Goal: Task Accomplishment & Management: Complete application form

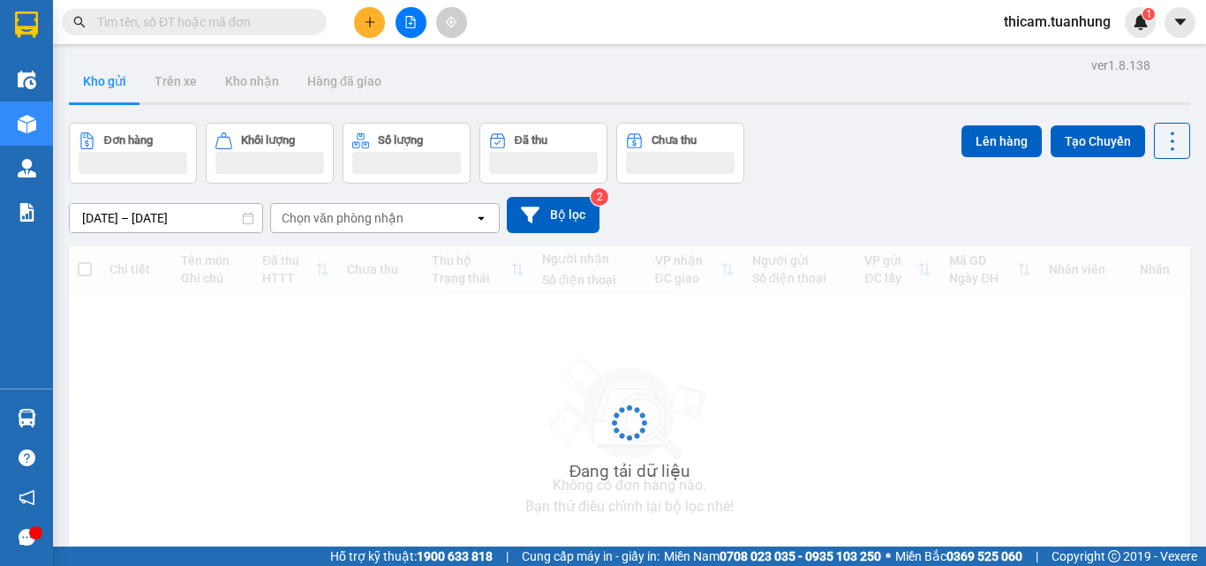
click at [143, 20] on input "text" at bounding box center [201, 21] width 208 height 19
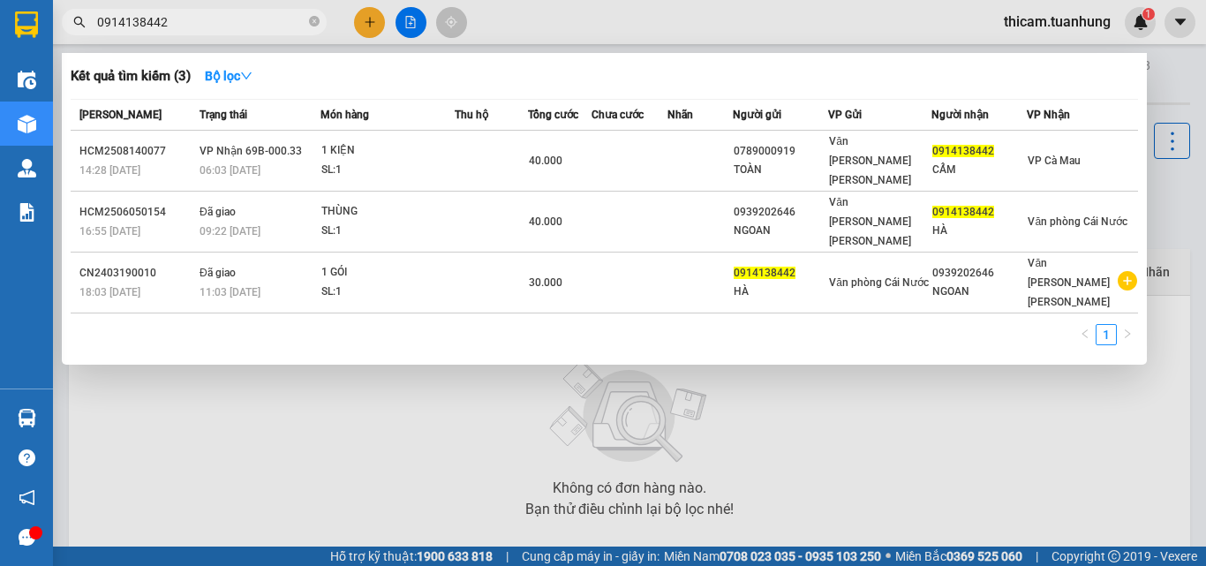
type input "0914138442"
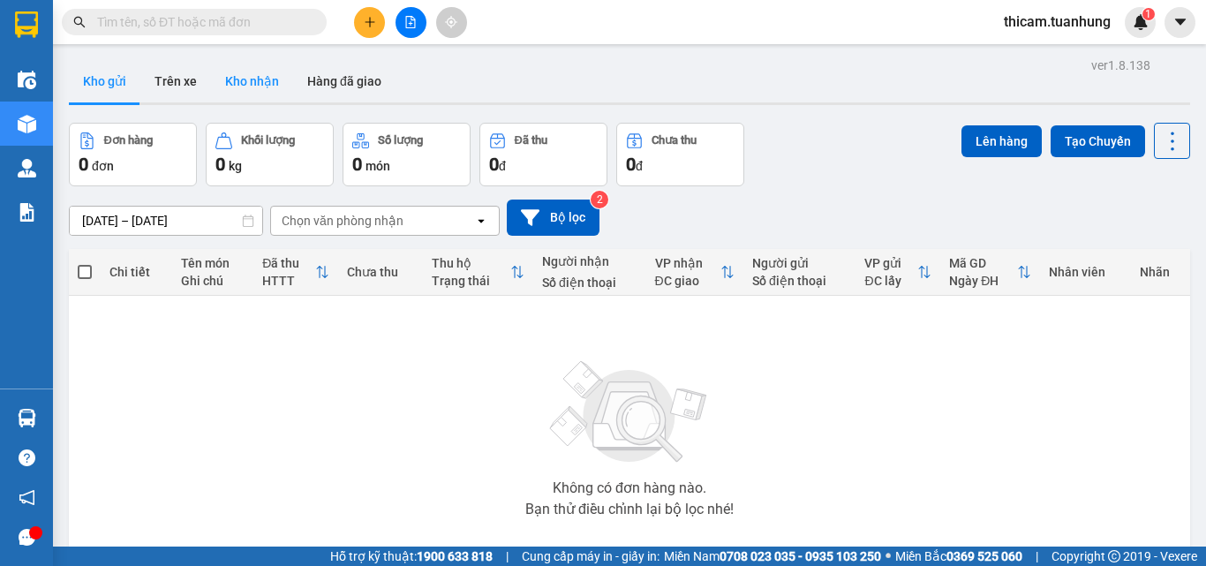
click at [237, 70] on button "Kho nhận" at bounding box center [252, 81] width 82 height 42
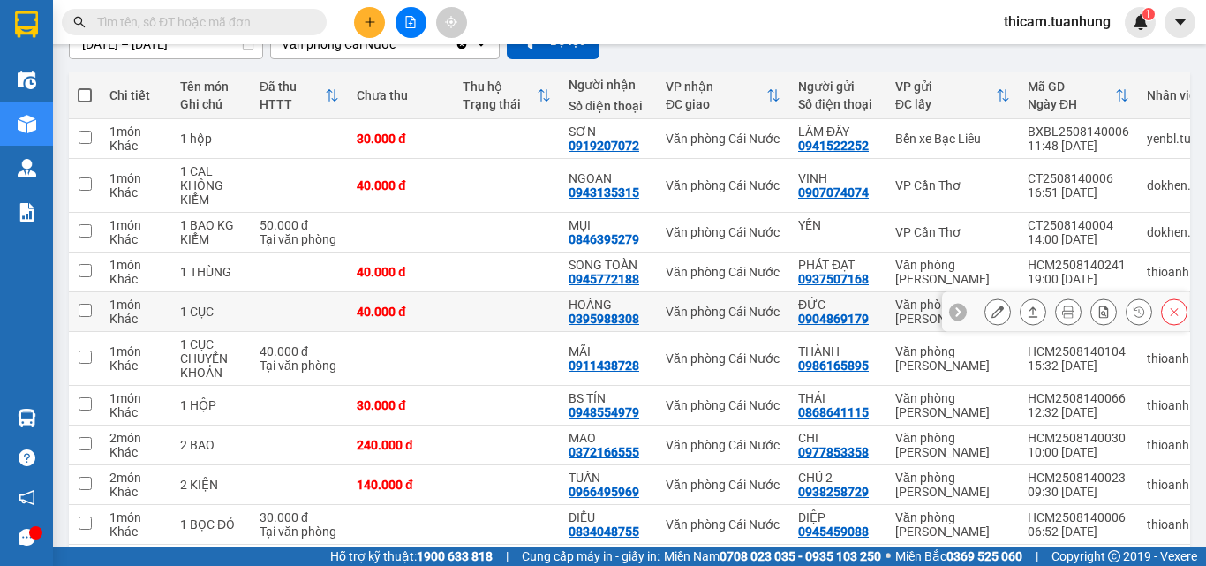
scroll to position [254, 0]
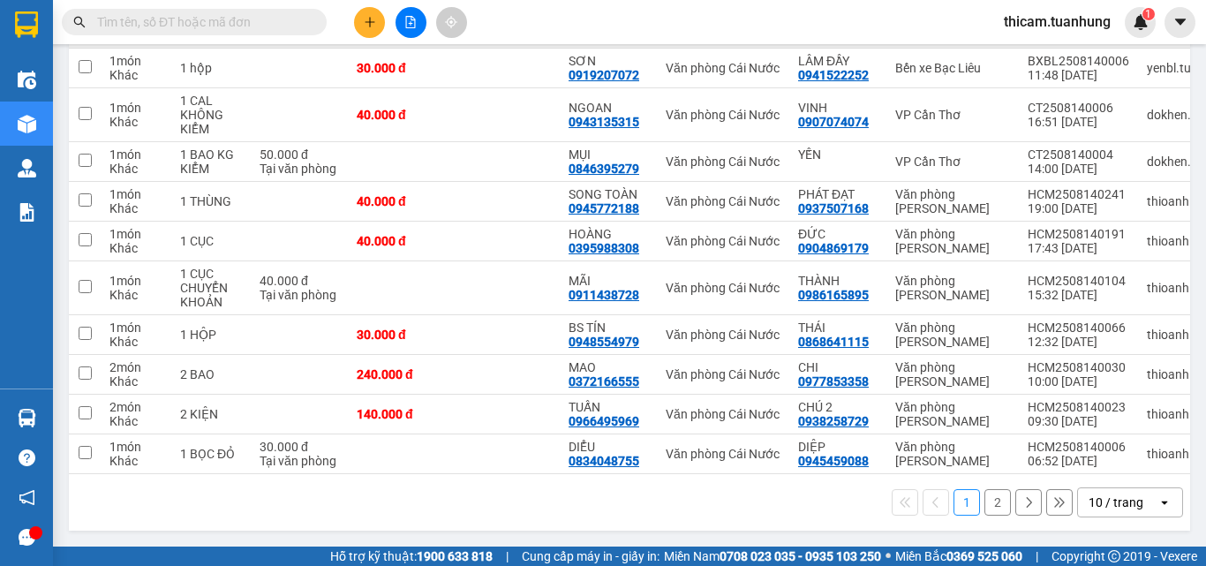
click at [985, 505] on button "2" at bounding box center [997, 502] width 26 height 26
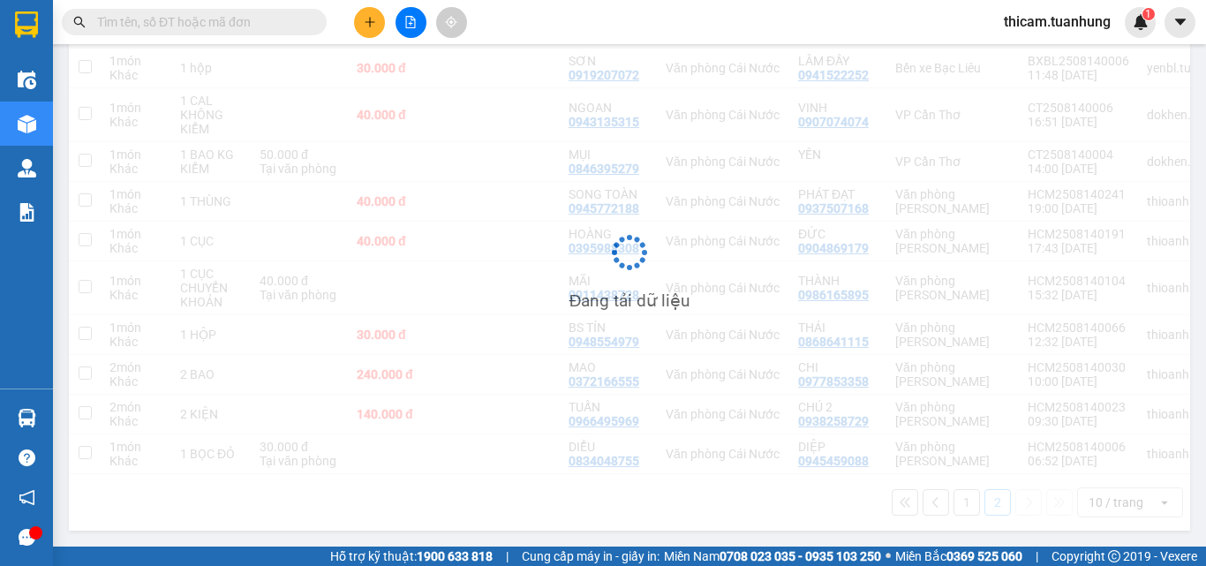
scroll to position [81, 0]
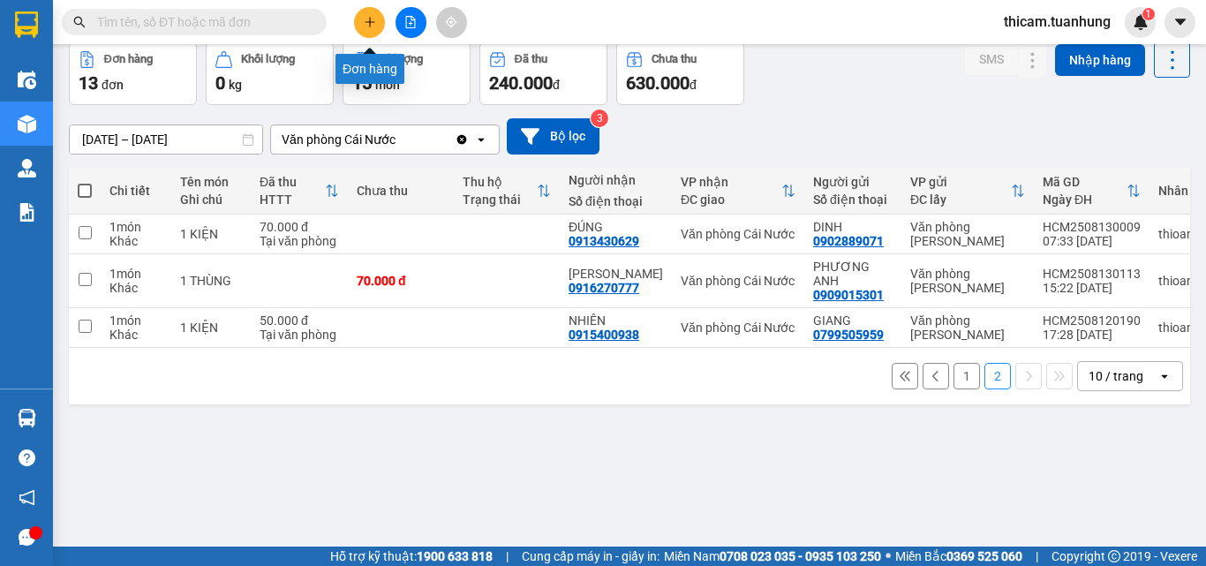
click at [368, 22] on icon "plus" at bounding box center [370, 21] width 10 height 1
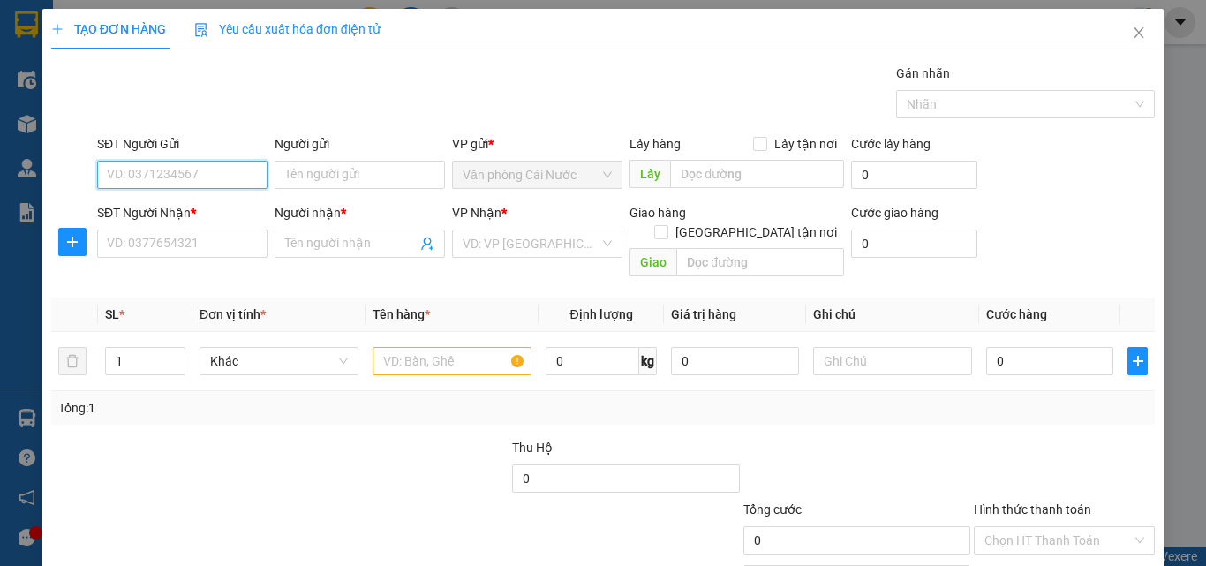
click at [207, 169] on input "SĐT Người Gửi" at bounding box center [182, 175] width 170 height 28
click at [152, 181] on input "0" at bounding box center [182, 175] width 170 height 28
type input "0913092193"
click at [231, 205] on div "0913092193 - BẢO NGỌC" at bounding box center [194, 209] width 174 height 19
type input "[PERSON_NAME]"
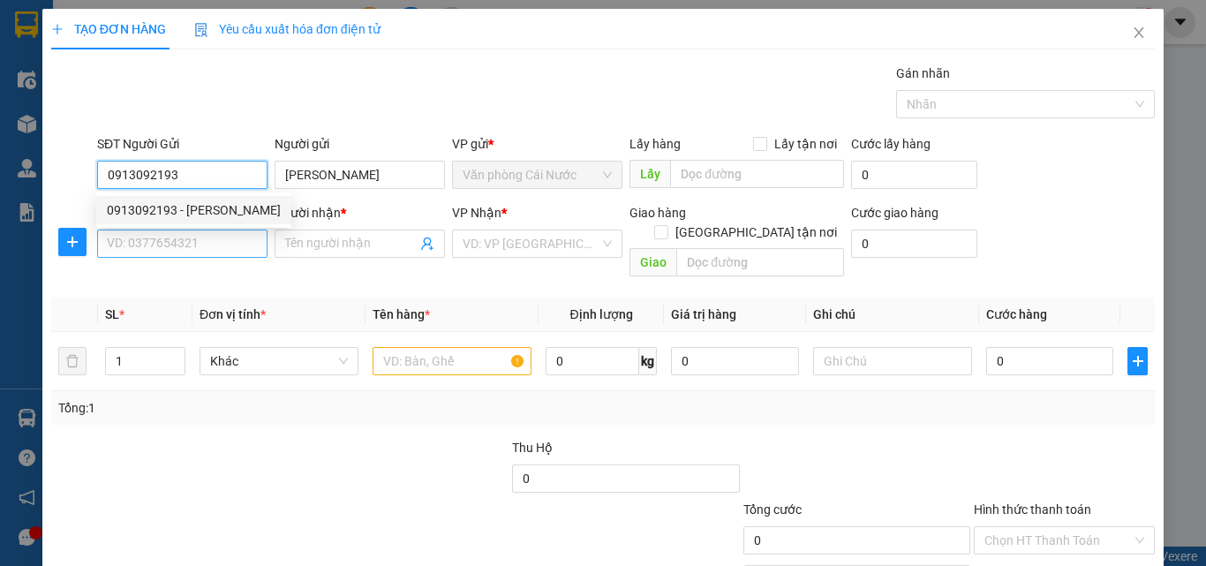
type input "0913092193"
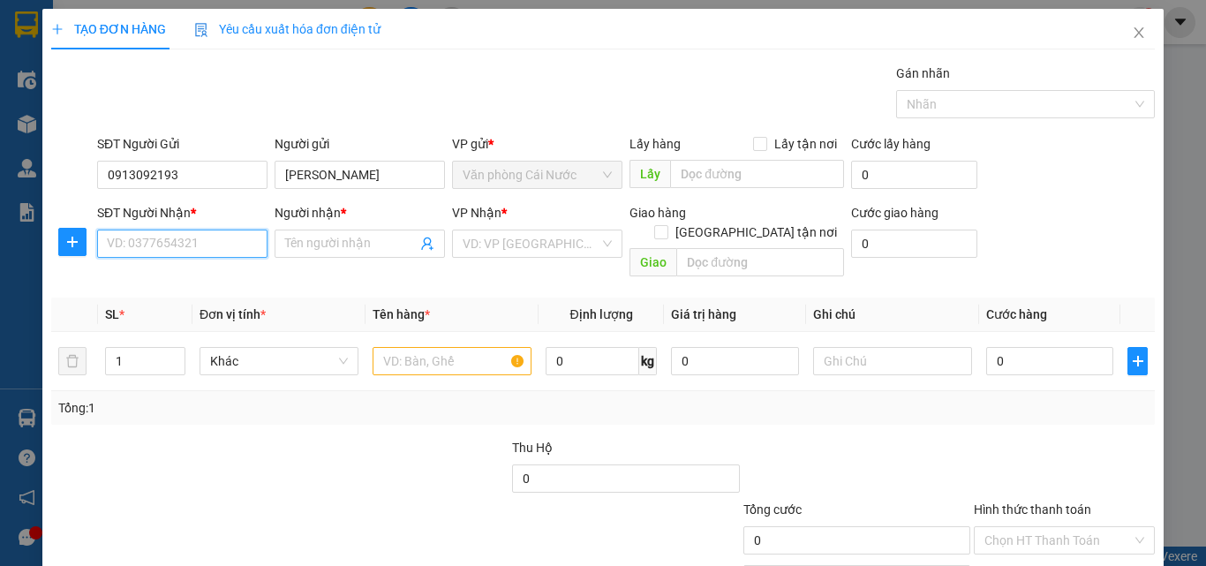
click at [225, 239] on input "SĐT Người Nhận *" at bounding box center [182, 243] width 170 height 28
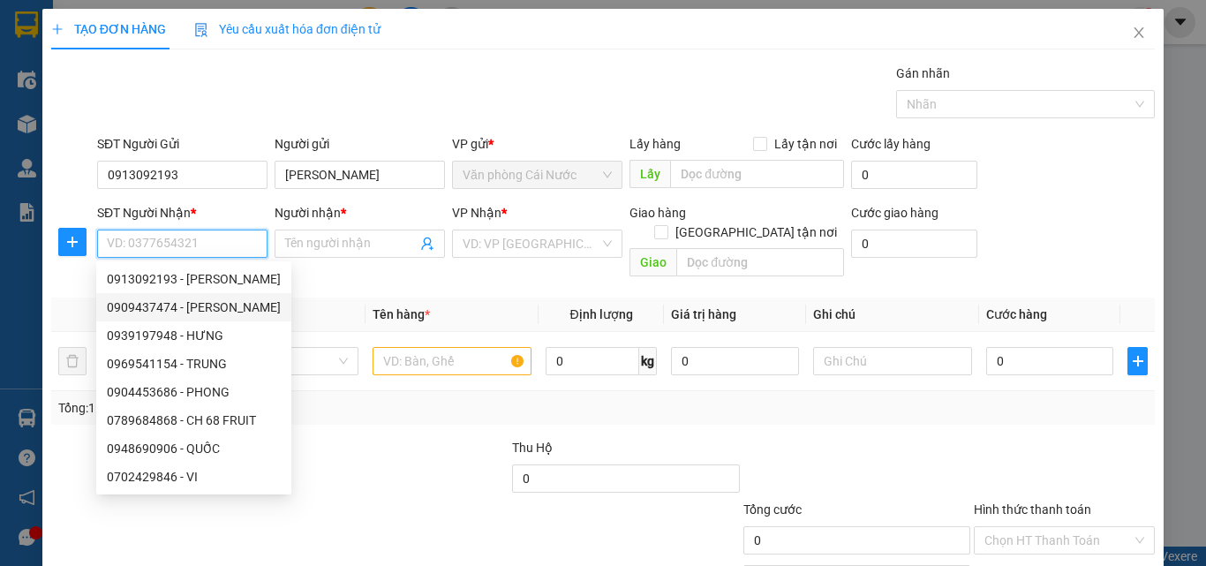
click at [206, 310] on div "0909437474 - THU ĐÀO" at bounding box center [194, 306] width 174 height 19
type input "0909437474"
type input "THU ĐÀO"
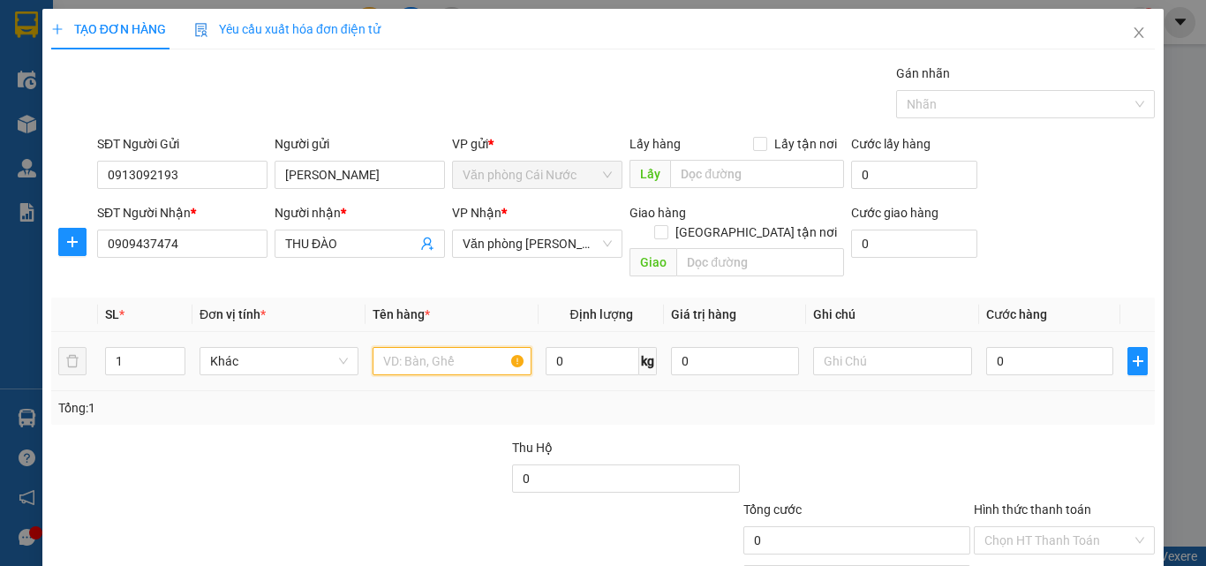
click at [392, 347] on input "text" at bounding box center [451, 361] width 159 height 28
type input "1 THÙNG"
click at [1044, 351] on input "0" at bounding box center [1049, 361] width 127 height 28
type input "4"
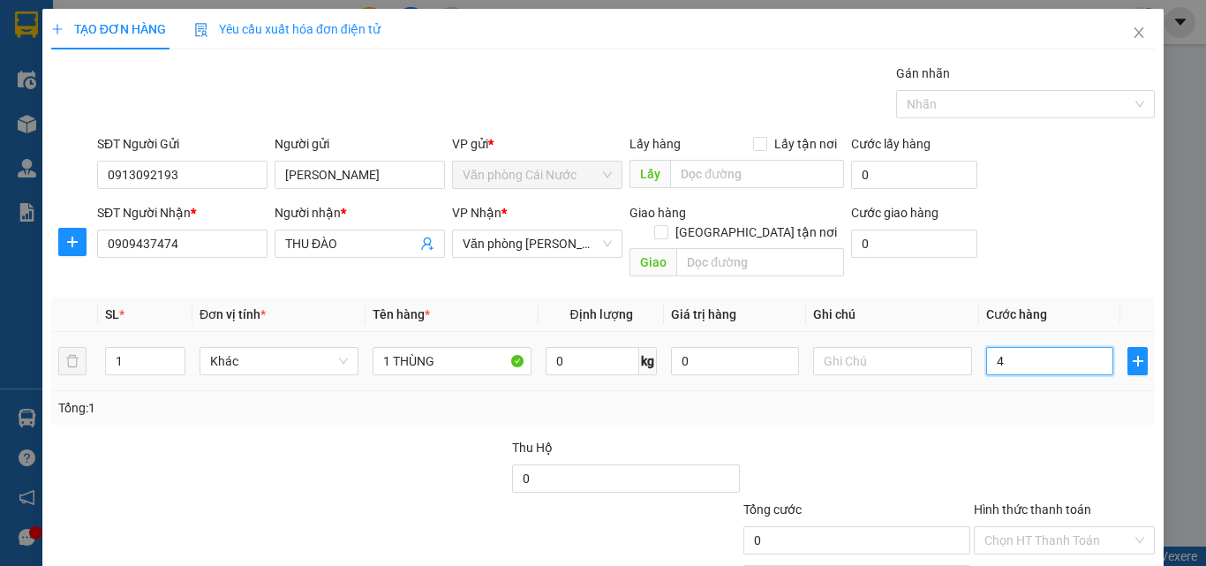
type input "4"
type input "40"
type input "40.000"
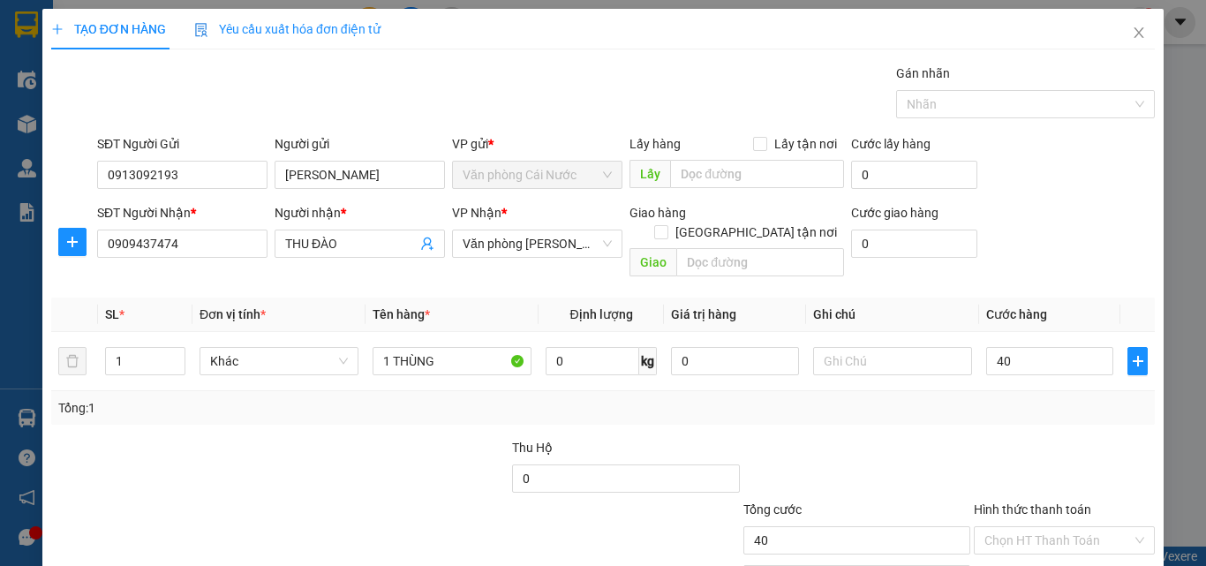
type input "40.000"
click at [1070, 398] on div "Tổng: 1" at bounding box center [602, 407] width 1089 height 19
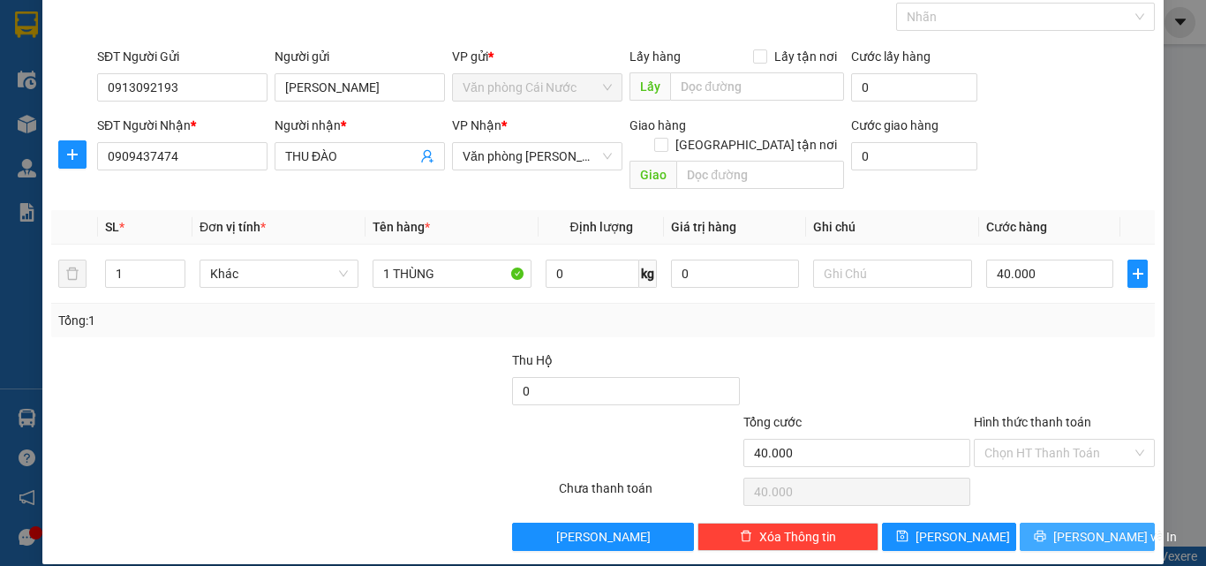
click at [1092, 527] on span "Lưu và In" at bounding box center [1115, 536] width 124 height 19
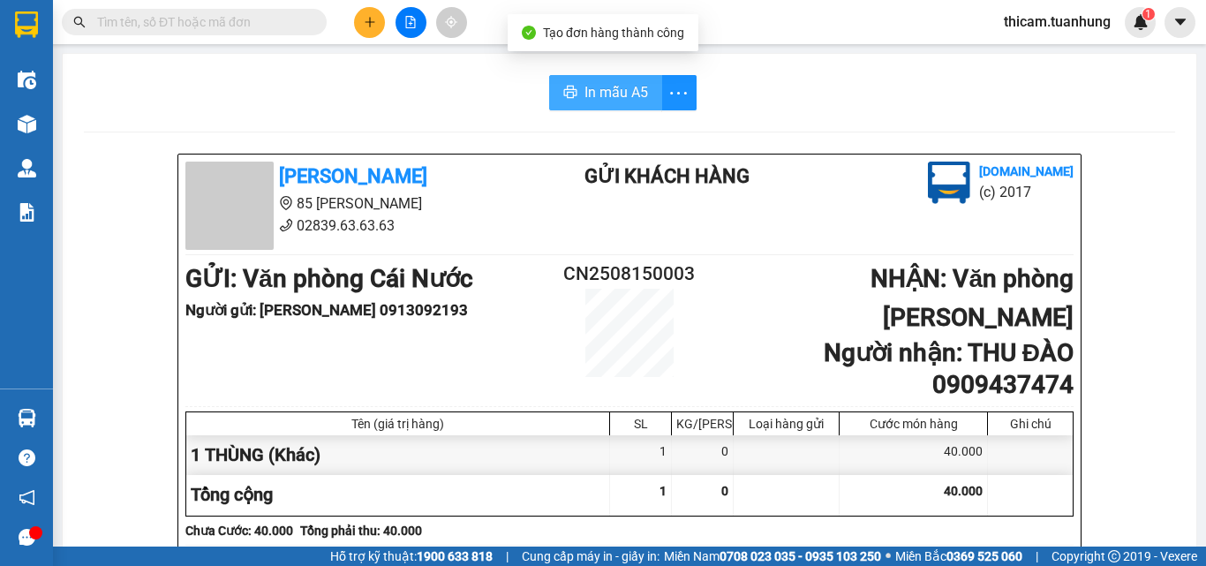
click at [616, 86] on span "In mẫu A5" at bounding box center [616, 92] width 64 height 22
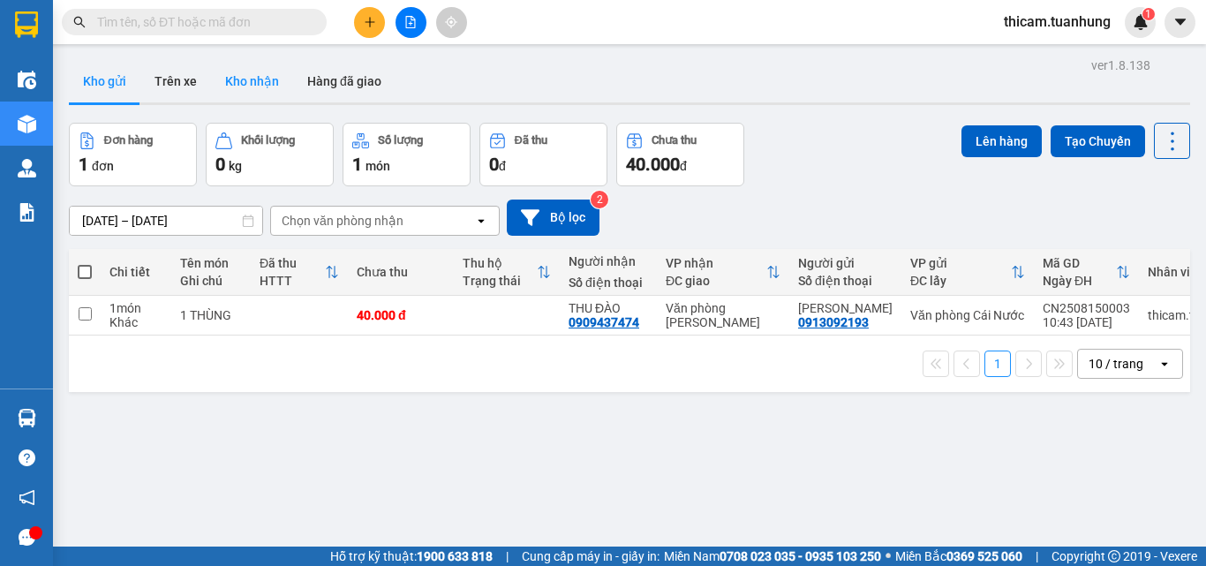
click at [248, 75] on button "Kho nhận" at bounding box center [252, 81] width 82 height 42
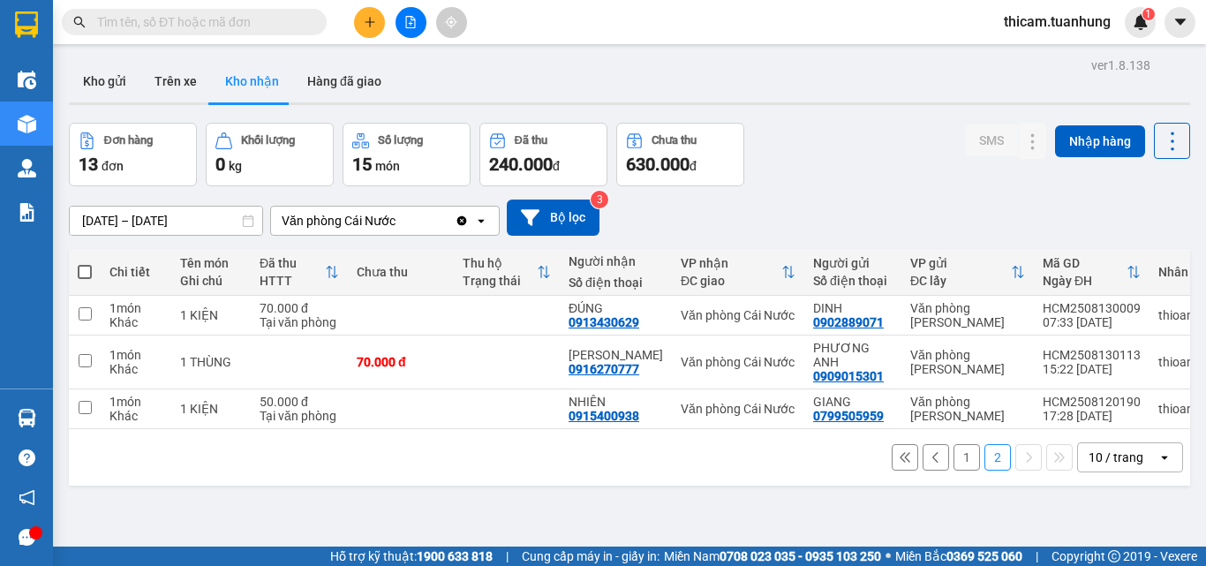
click at [959, 464] on button "1" at bounding box center [966, 457] width 26 height 26
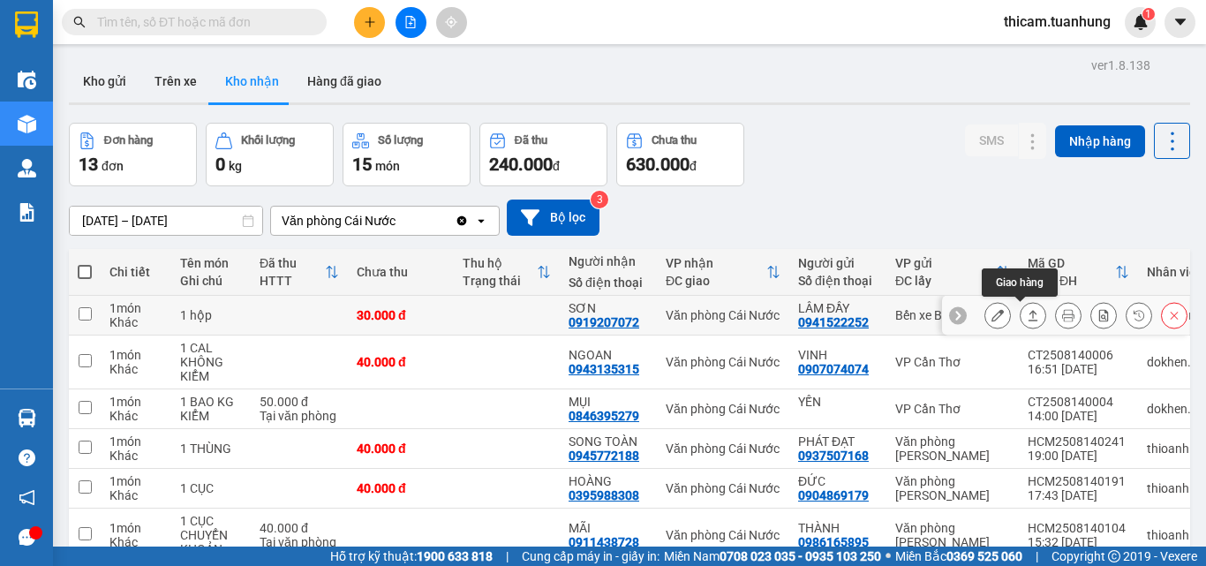
click at [1027, 315] on icon at bounding box center [1033, 315] width 12 height 12
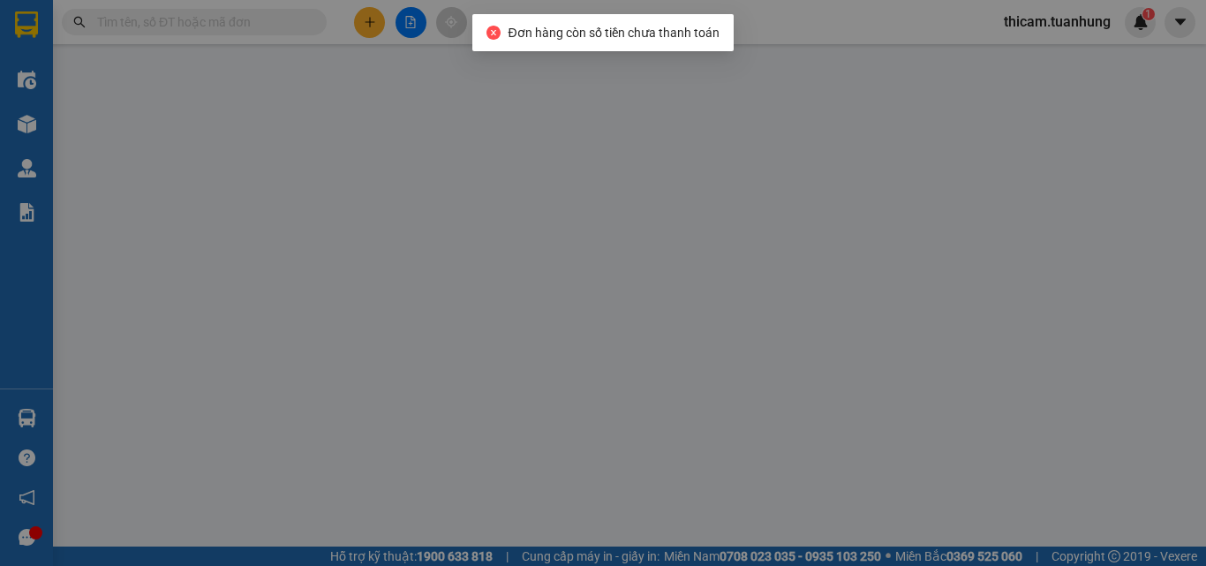
type input "0941522252"
type input "LÂM ĐẦY"
type input "0919207072"
type input "SƠN"
type input "30.000"
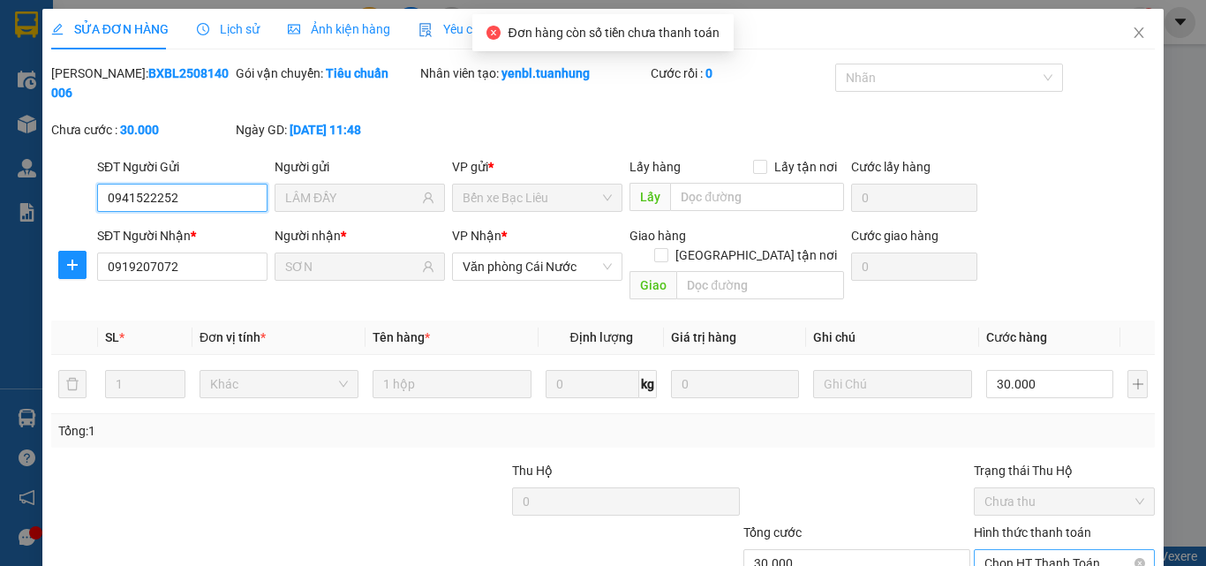
scroll to position [91, 0]
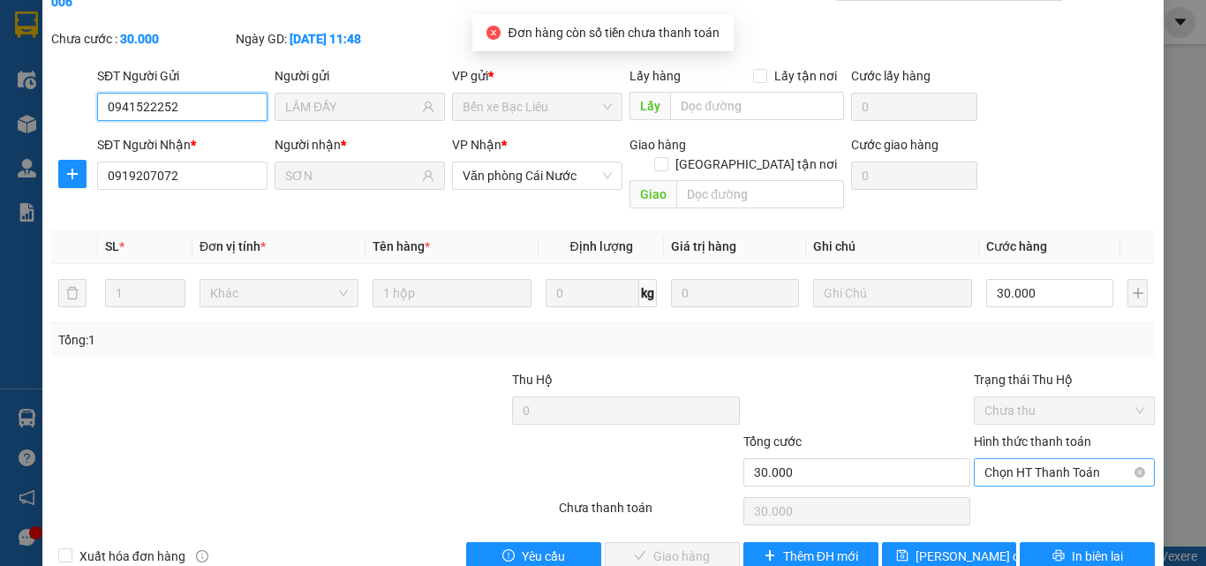
click at [1038, 459] on span "Chọn HT Thanh Toán" at bounding box center [1064, 472] width 160 height 26
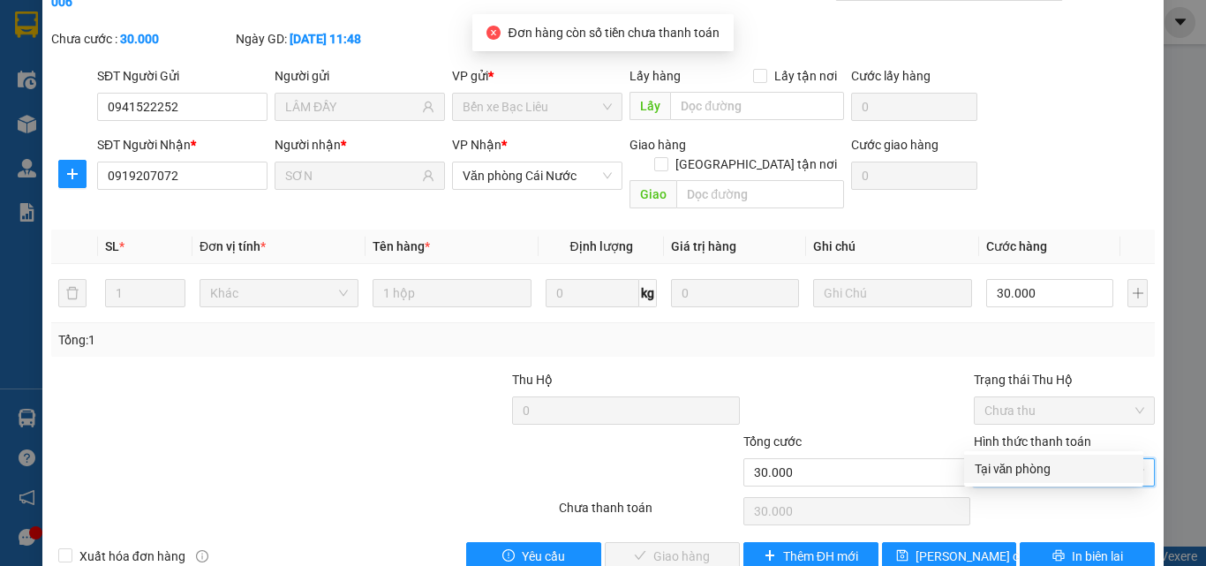
click at [1025, 470] on div "Tại văn phòng" at bounding box center [1053, 468] width 158 height 19
type input "0"
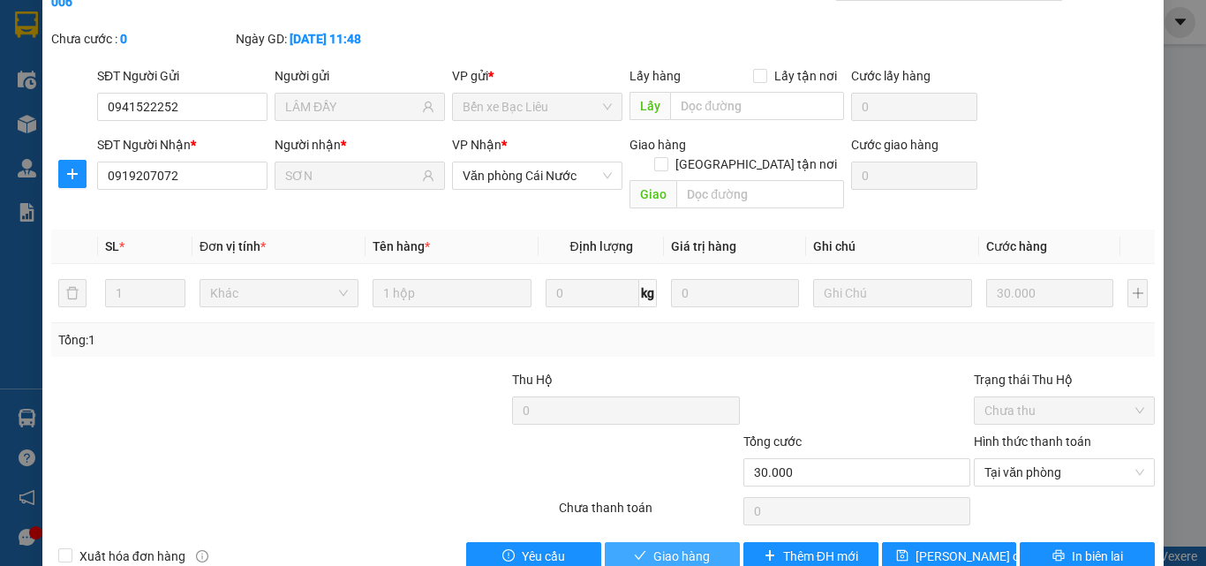
click at [656, 535] on span "Giao hàng" at bounding box center [681, 555] width 56 height 19
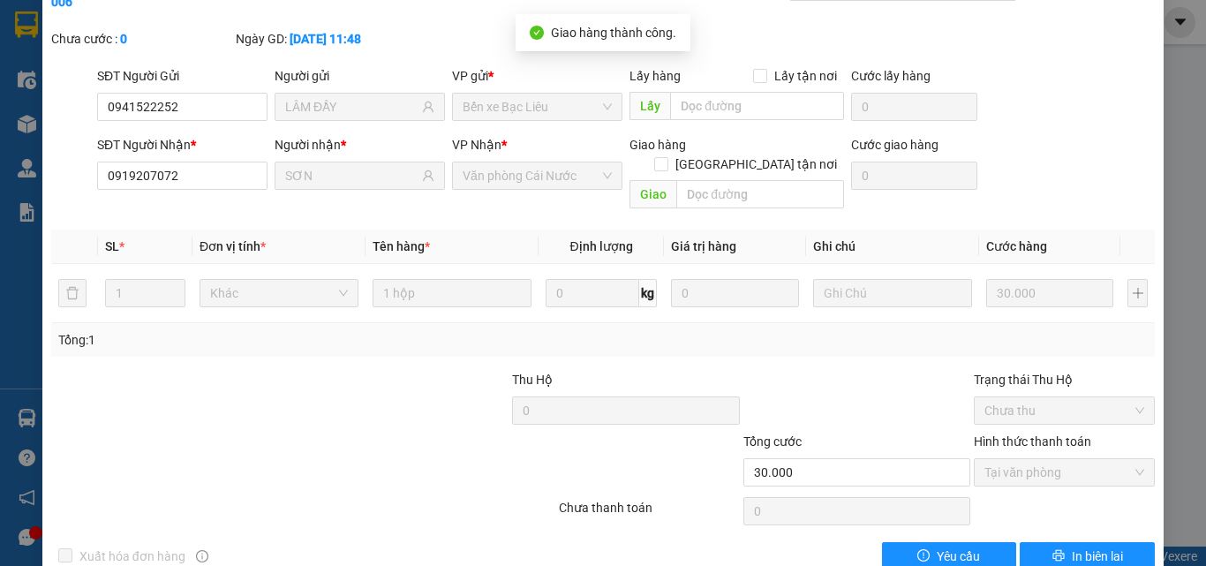
scroll to position [0, 0]
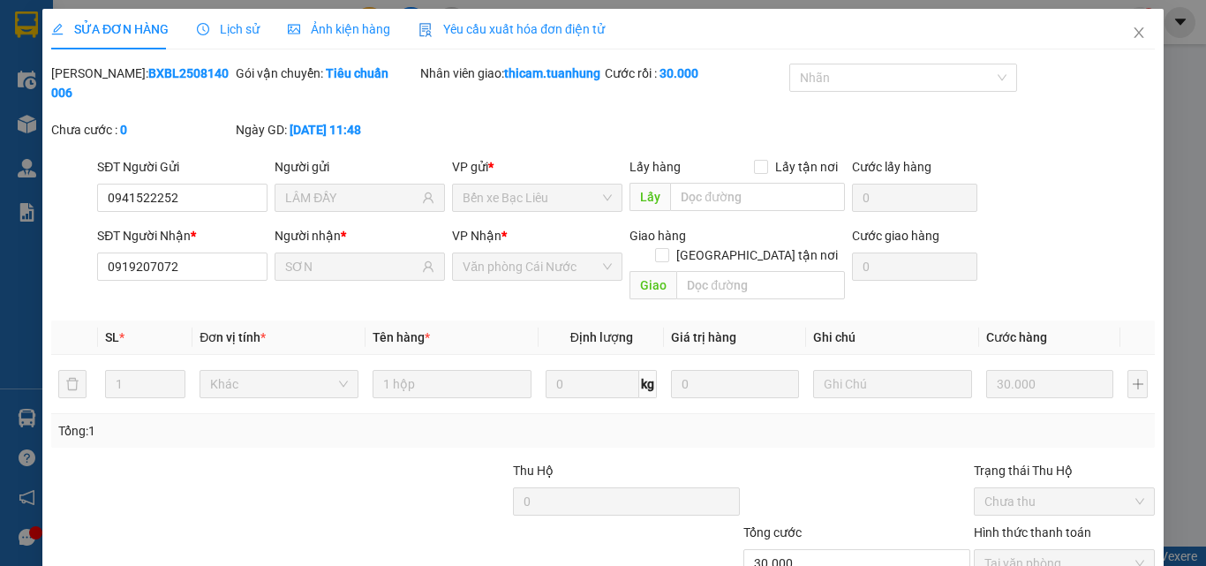
type input "0941522252"
type input "LÂM ĐẦY"
type input "0919207072"
type input "SƠN"
type input "30.000"
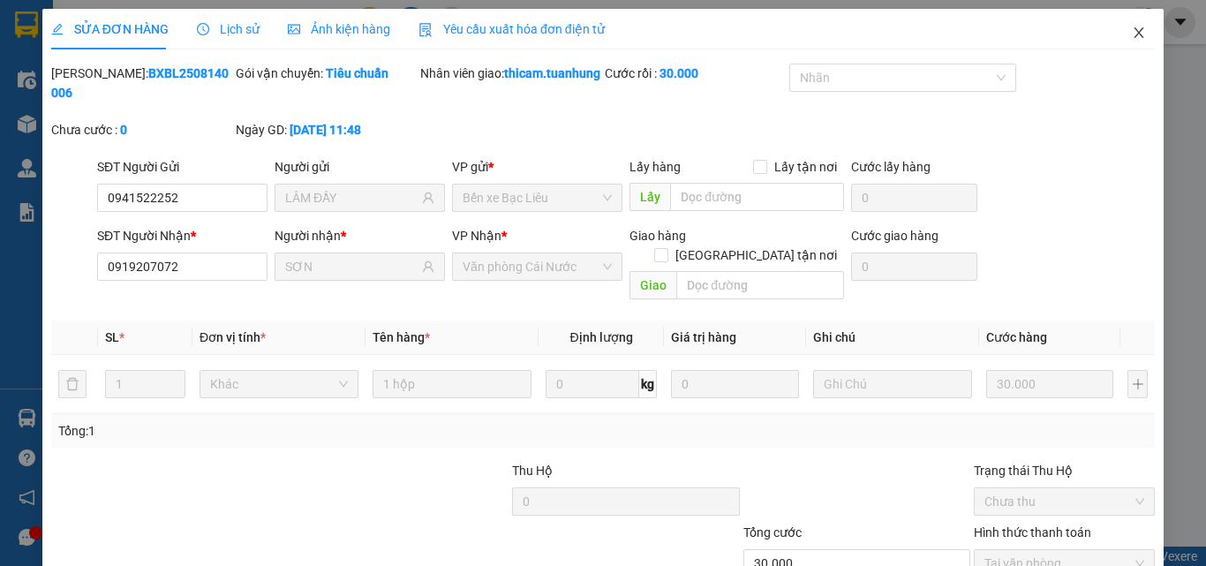
click at [1134, 36] on icon "close" at bounding box center [1139, 32] width 10 height 11
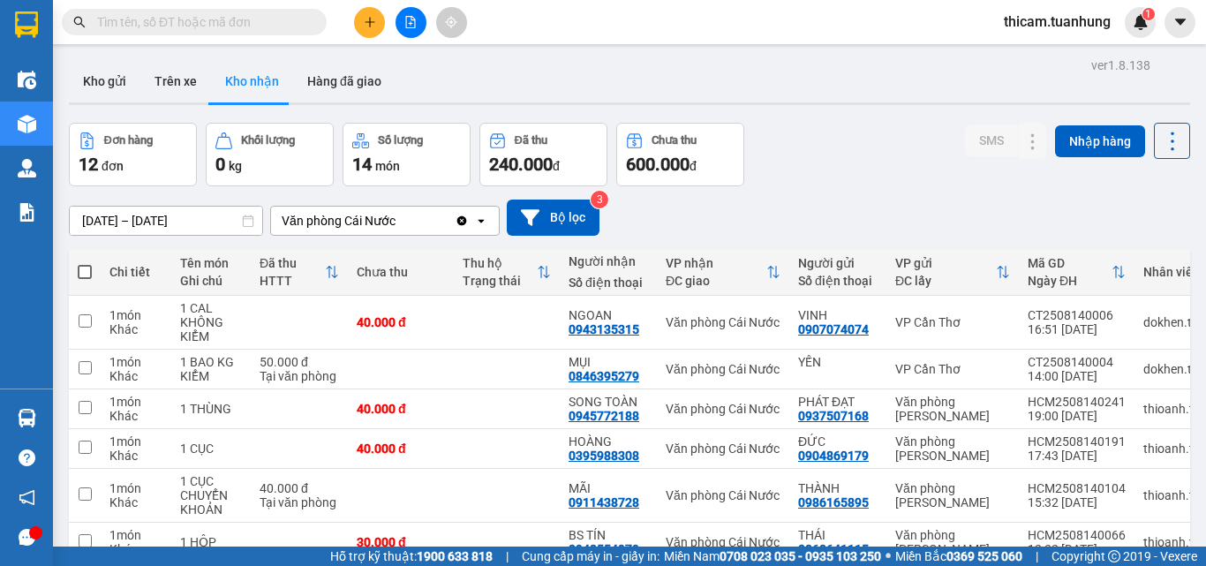
click at [274, 22] on input "text" at bounding box center [201, 21] width 208 height 19
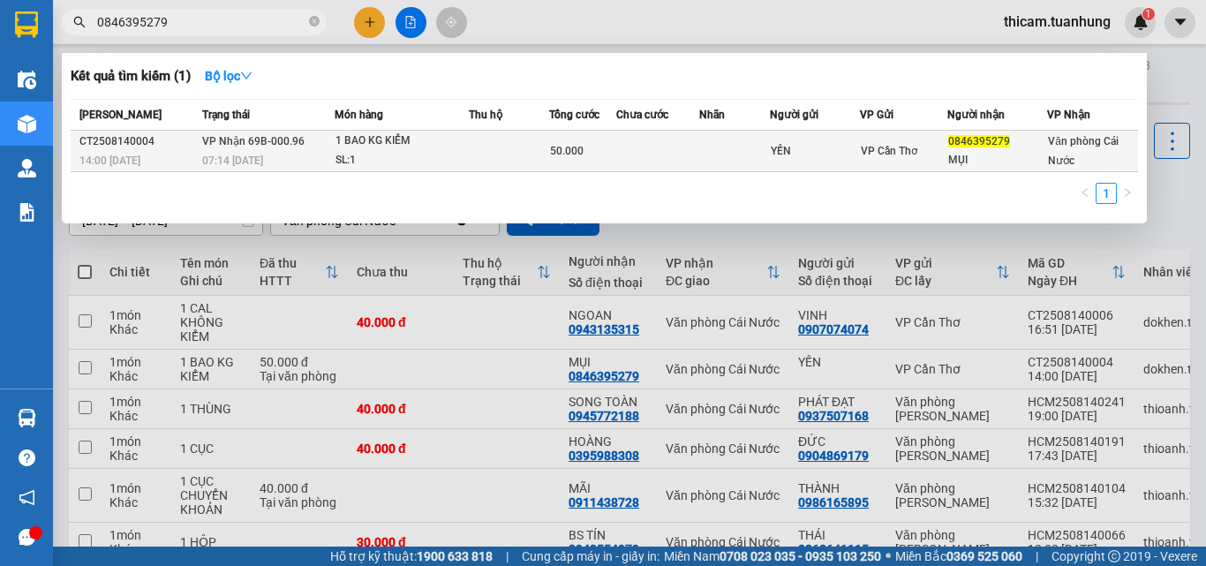
type input "0846395279"
click at [1010, 141] on div "0846395279" at bounding box center [997, 141] width 98 height 19
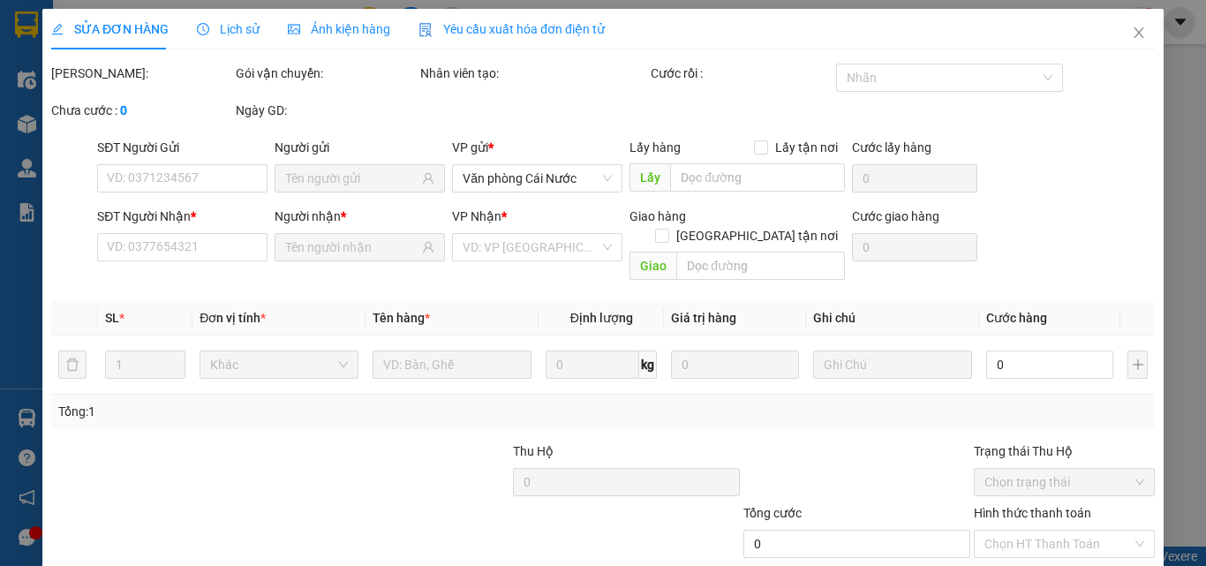
type input "YẾN"
type input "0846395279"
type input "MỤI"
type input "50.000"
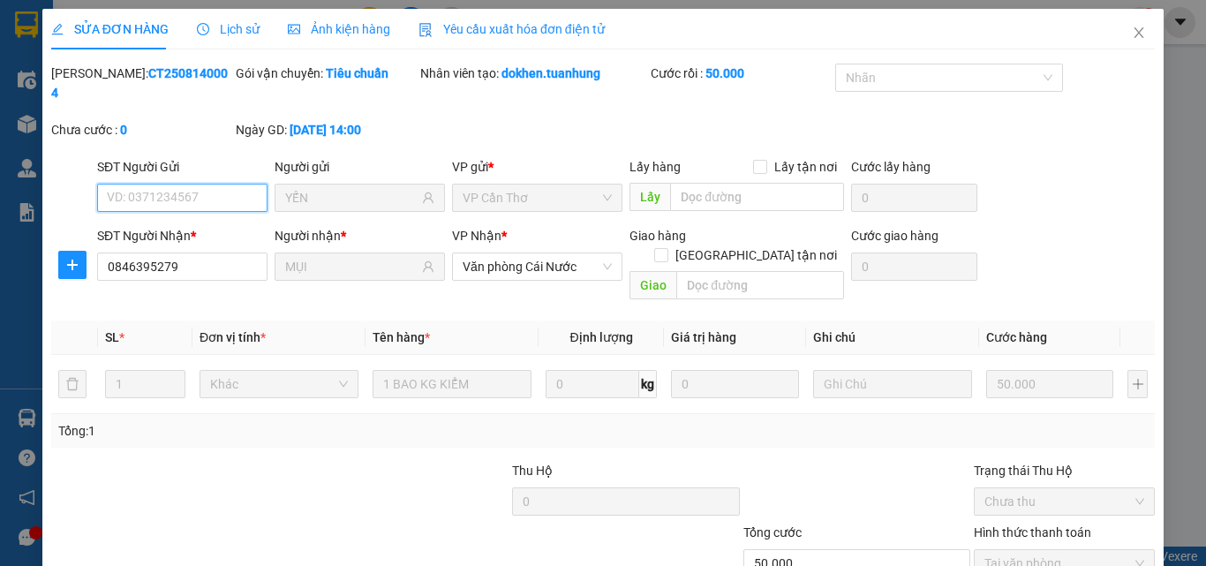
scroll to position [91, 0]
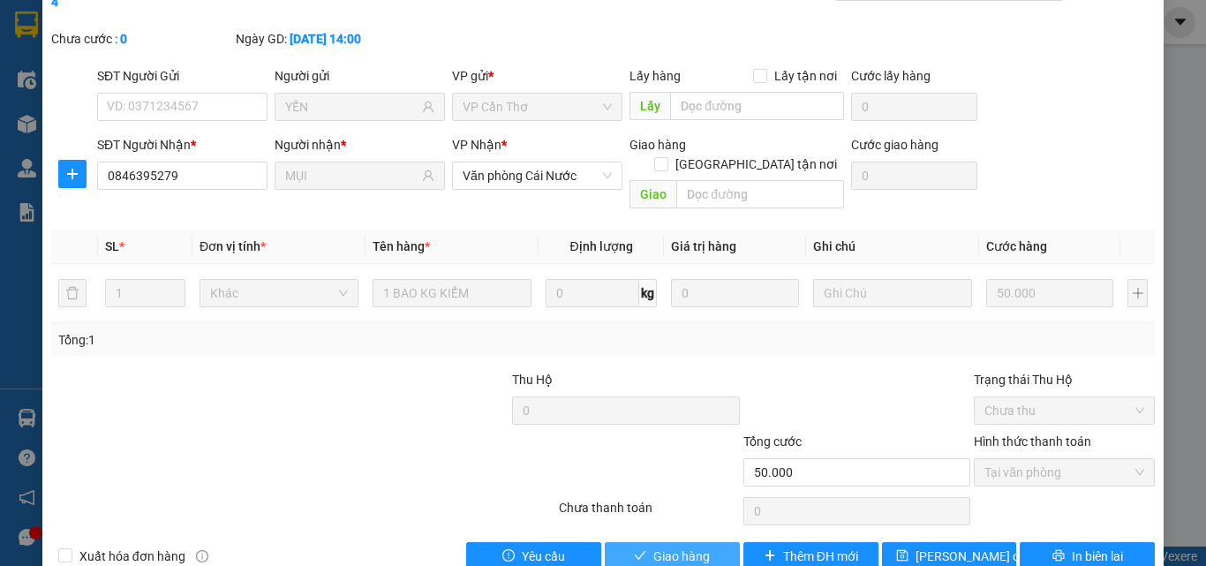
click at [690, 546] on span "Giao hàng" at bounding box center [681, 555] width 56 height 19
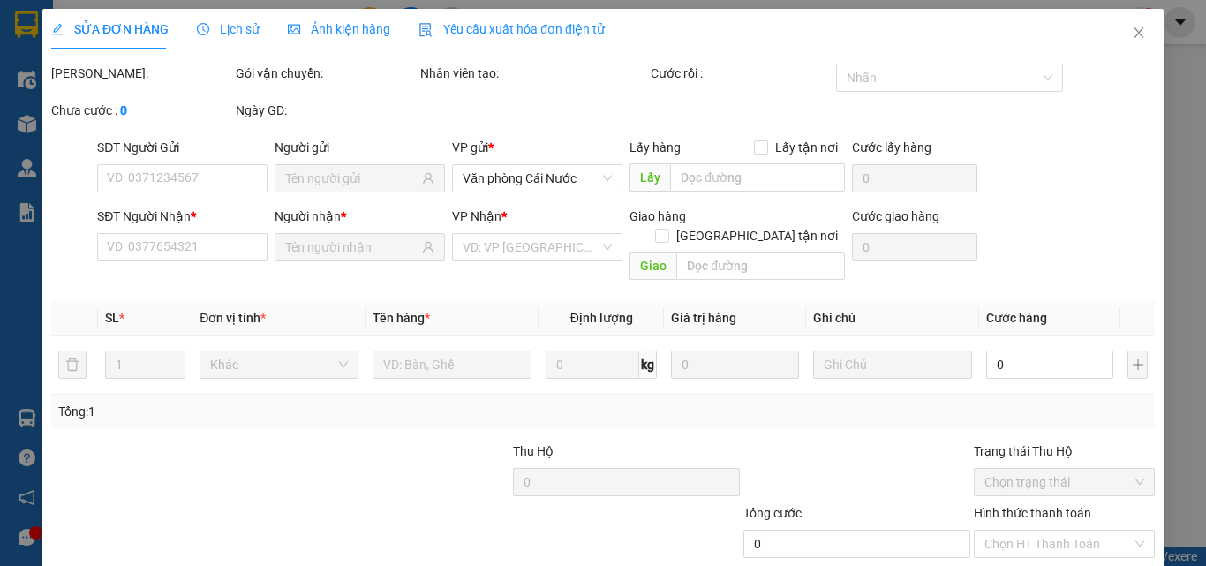
type input "YẾN"
type input "0846395279"
type input "MỤI"
type input "50.000"
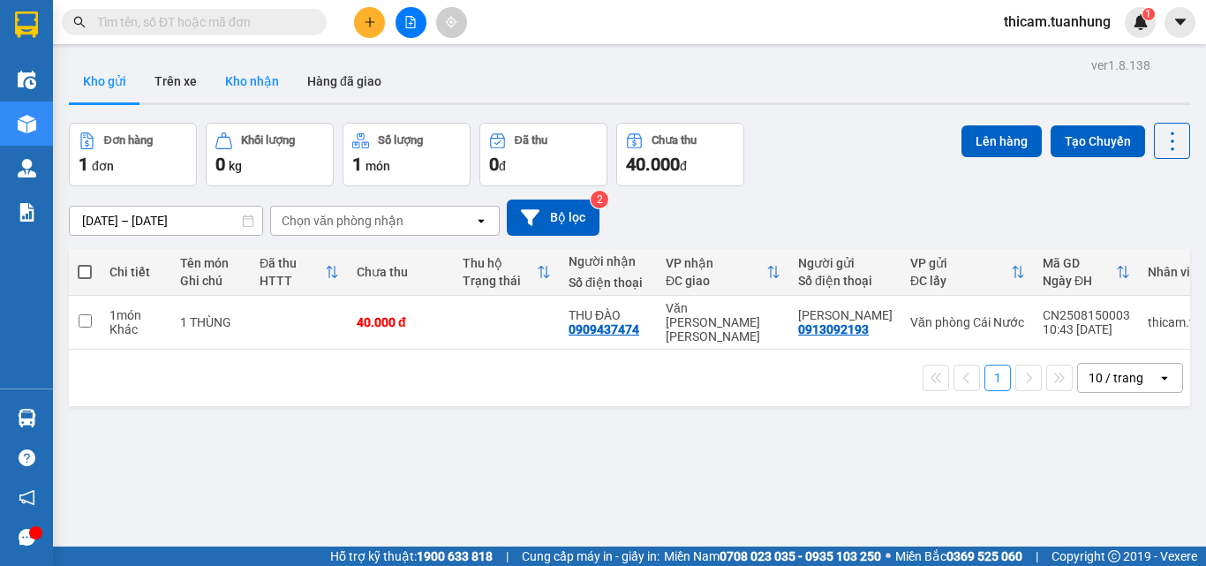
click at [261, 89] on button "Kho nhận" at bounding box center [252, 81] width 82 height 42
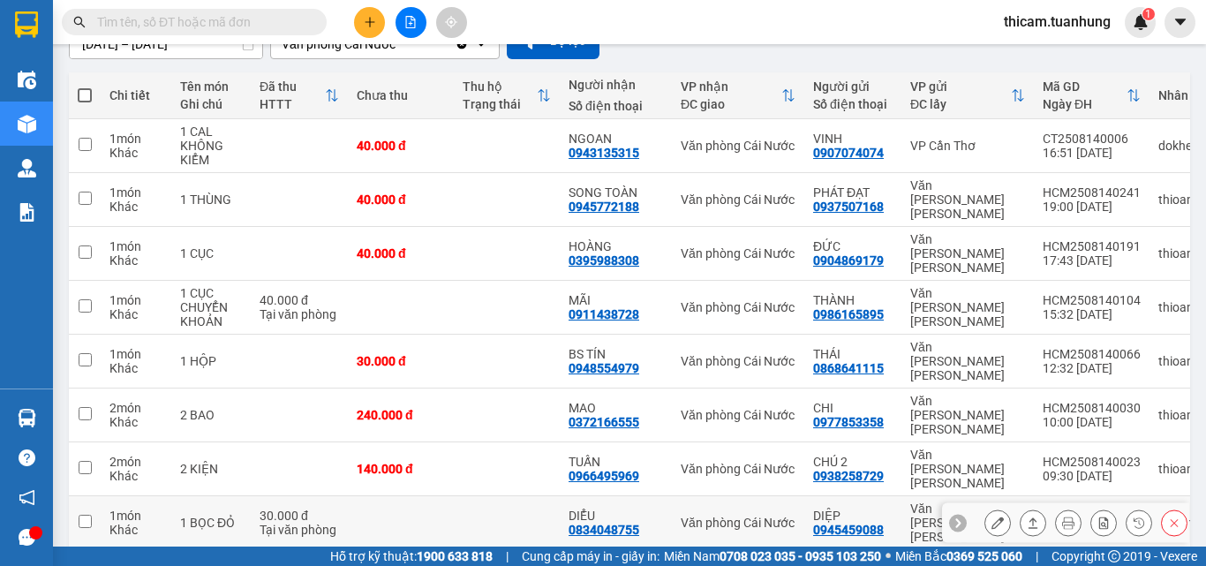
scroll to position [268, 0]
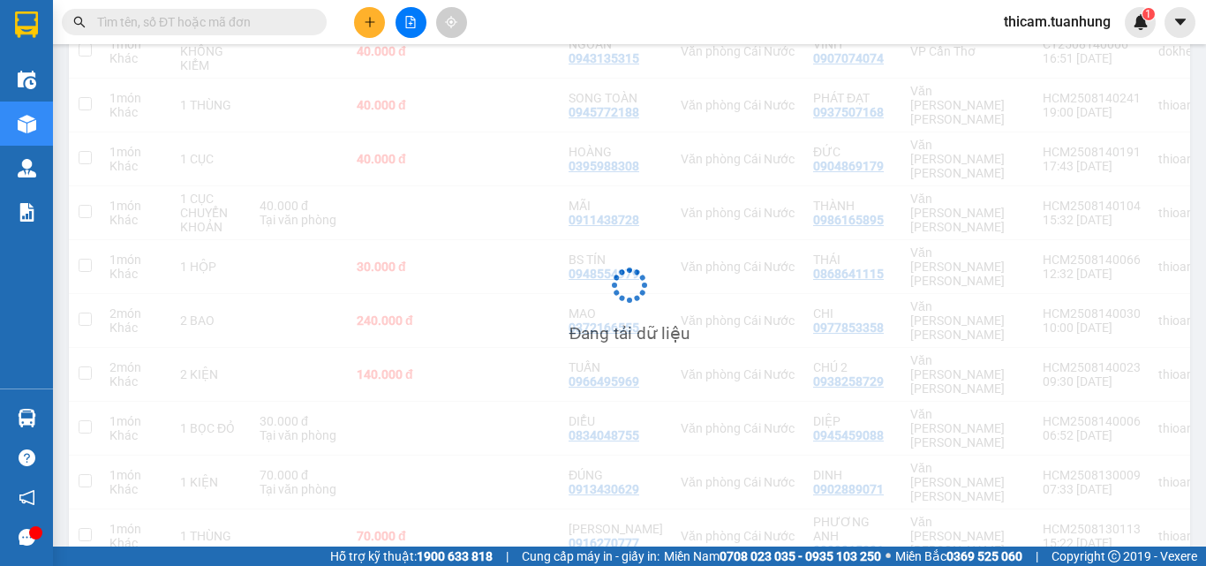
scroll to position [81, 0]
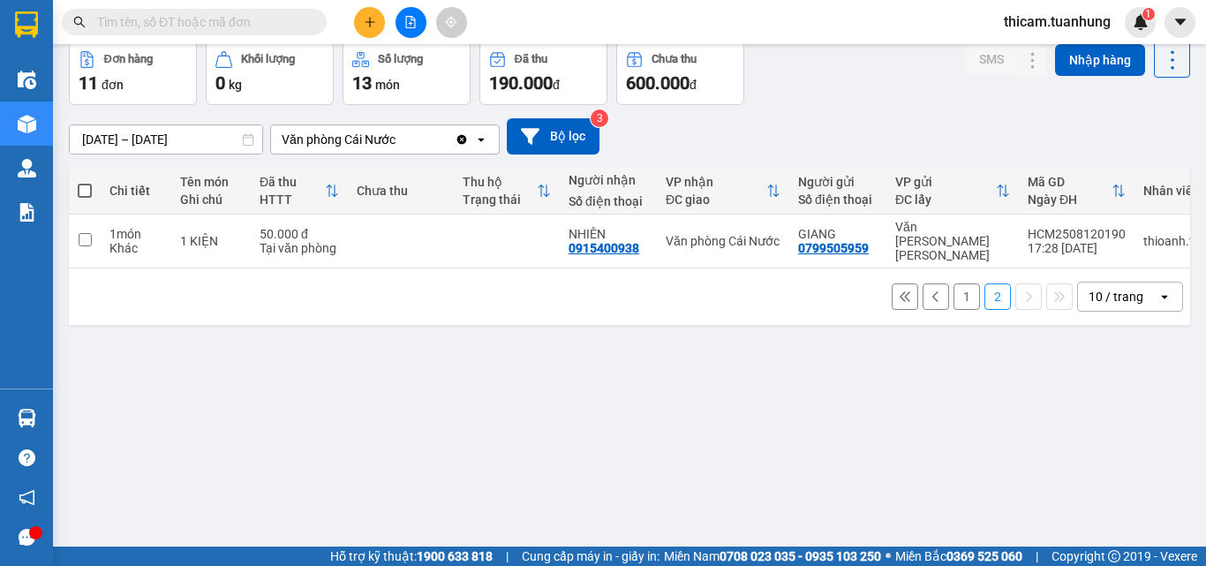
click at [953, 295] on button "1" at bounding box center [966, 296] width 26 height 26
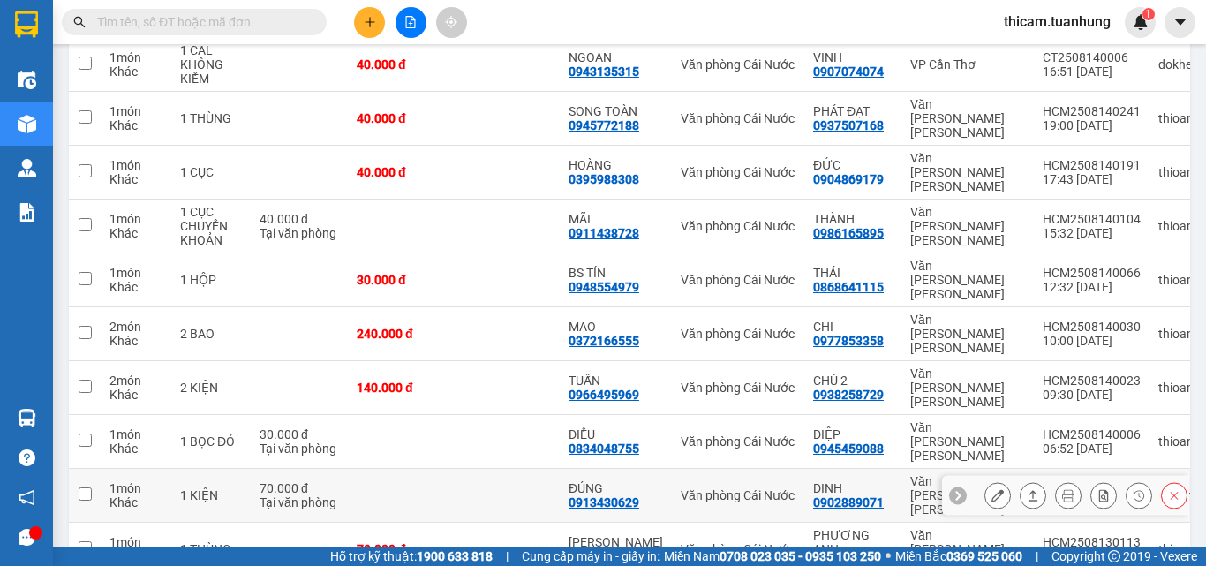
scroll to position [0, 0]
